Goal: Information Seeking & Learning: Learn about a topic

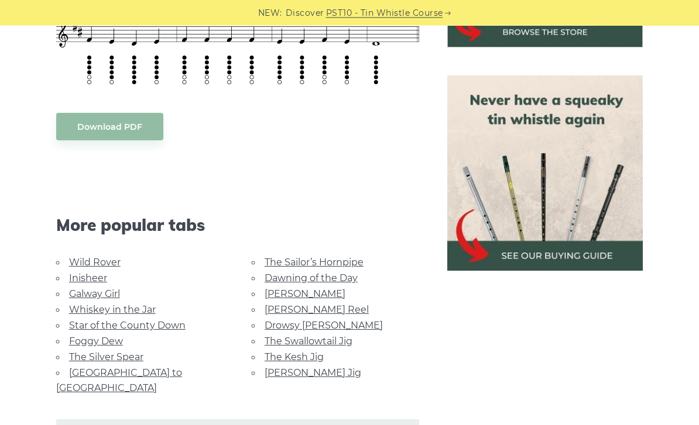
scroll to position [511, 0]
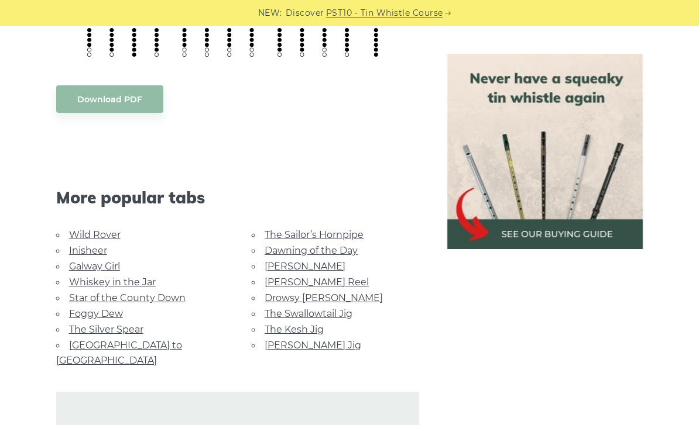
click at [87, 277] on link "Whiskey in the Jar" at bounding box center [112, 282] width 87 height 11
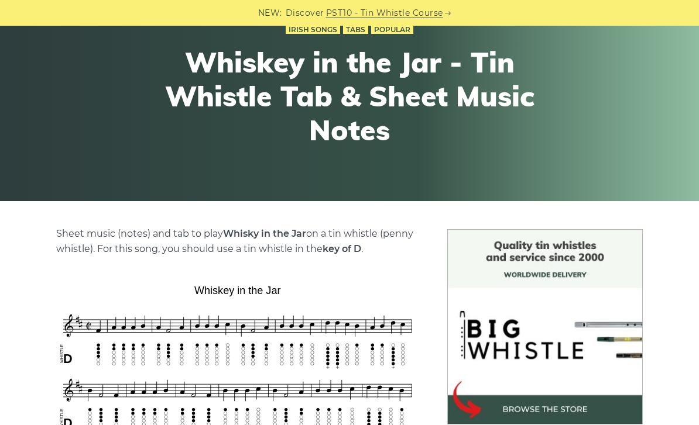
scroll to position [83, 0]
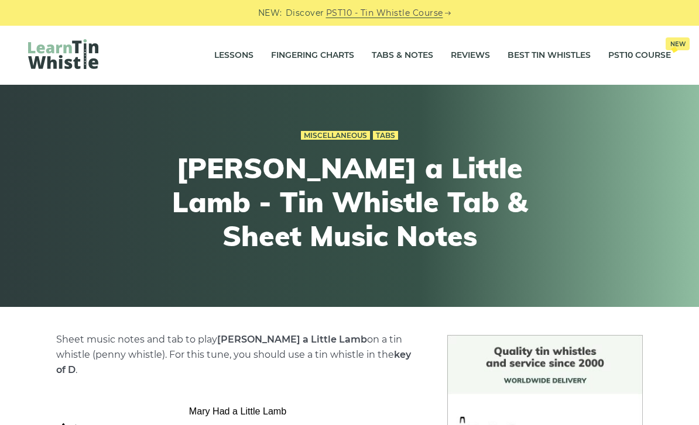
click at [337, 46] on link "Fingering Charts" at bounding box center [312, 55] width 83 height 29
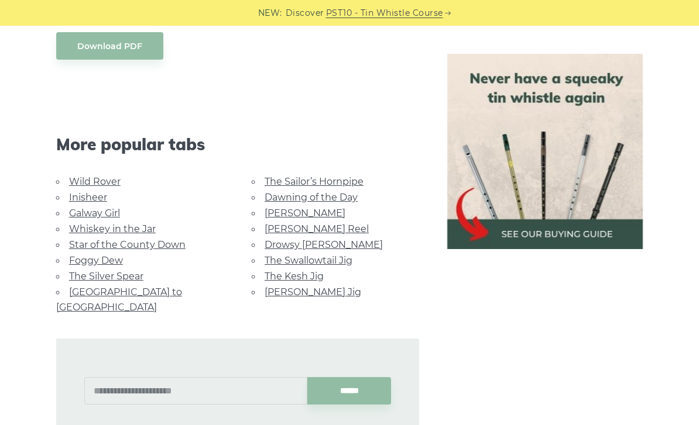
scroll to position [566, 0]
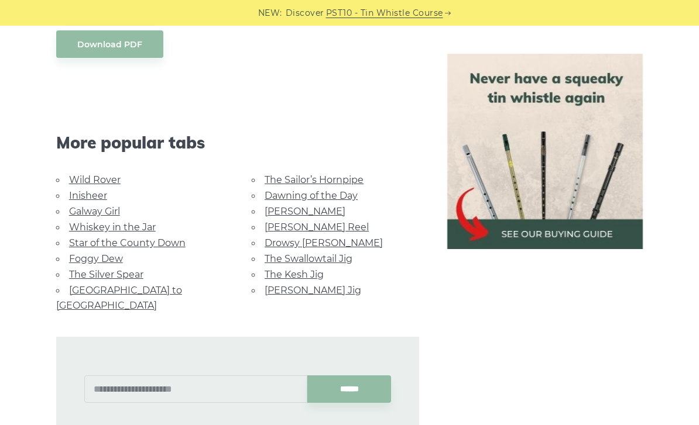
click at [83, 174] on link "Wild Rover" at bounding box center [94, 179] width 51 height 11
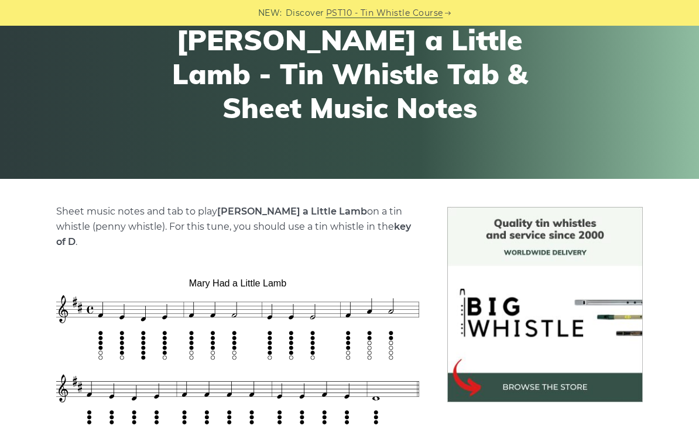
scroll to position [112, 0]
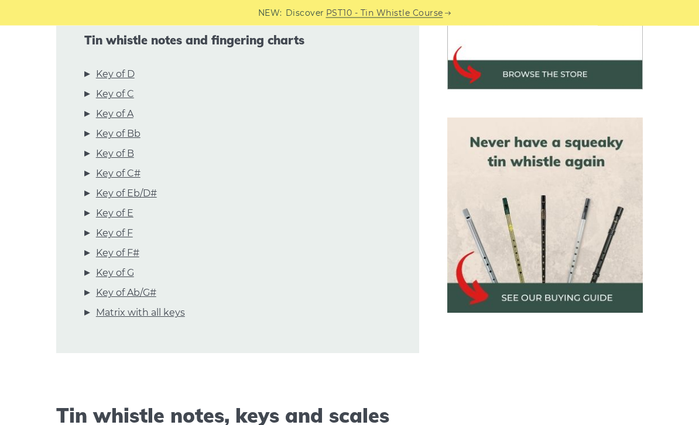
click at [110, 78] on link "Key of D" at bounding box center [115, 74] width 39 height 15
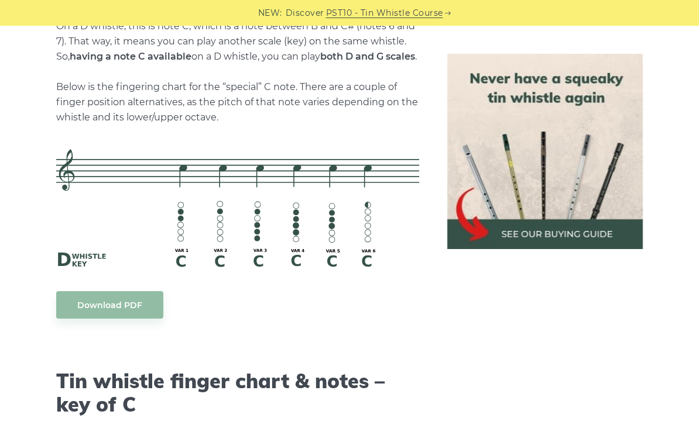
scroll to position [2612, 0]
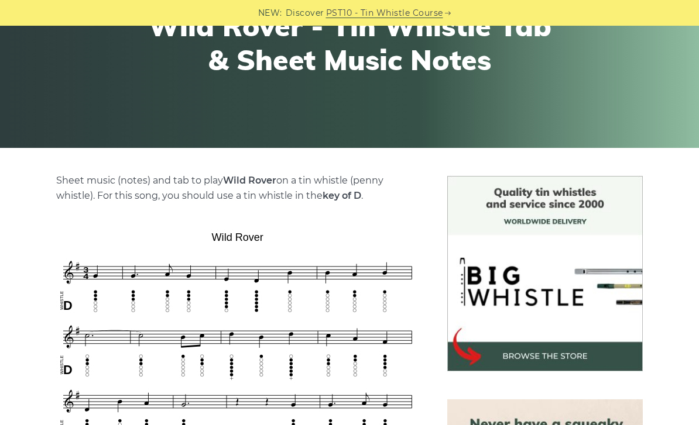
scroll to position [149, 0]
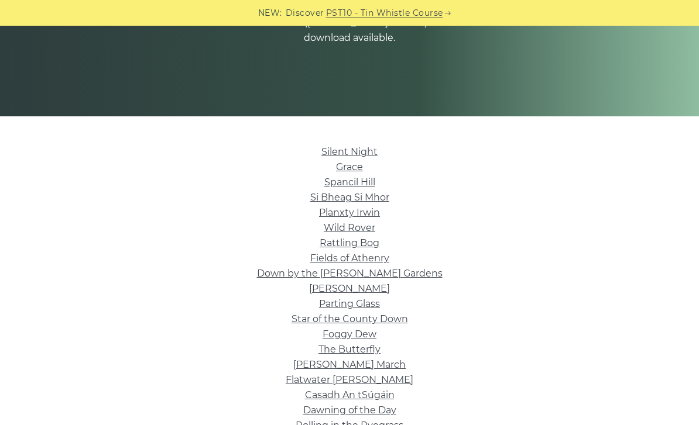
scroll to position [325, 0]
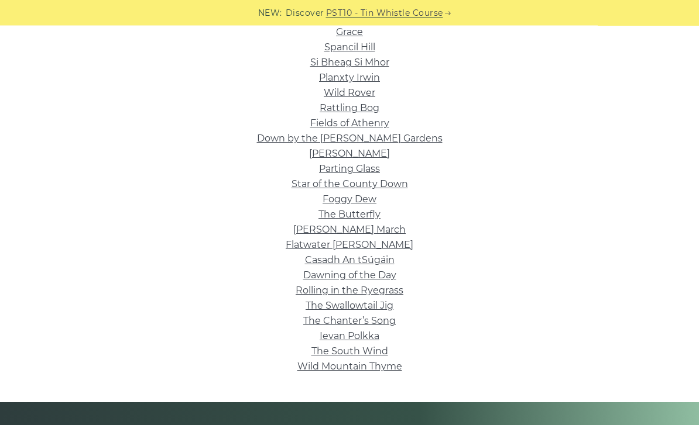
click at [370, 338] on link "Ievan Polkka" at bounding box center [349, 336] width 60 height 11
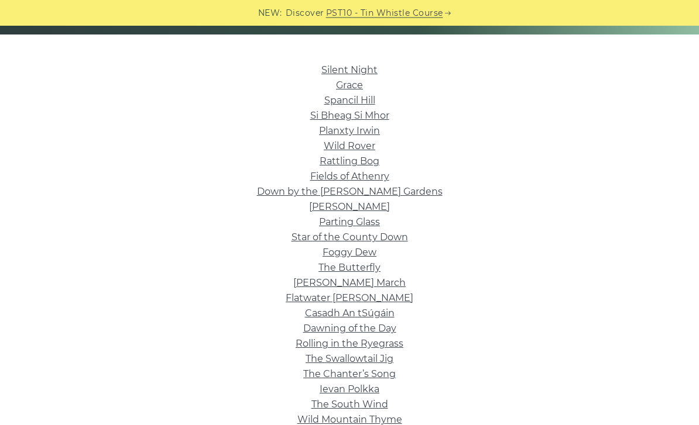
scroll to position [273, 0]
click at [366, 74] on link "Silent Night" at bounding box center [349, 69] width 56 height 11
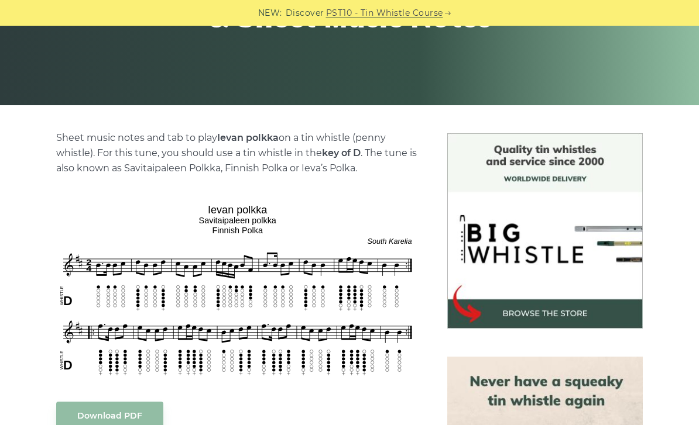
scroll to position [201, 0]
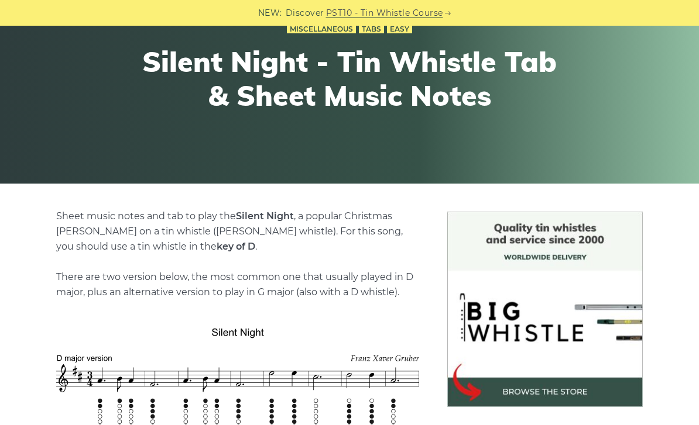
scroll to position [77, 0]
